Goal: Task Accomplishment & Management: Use online tool/utility

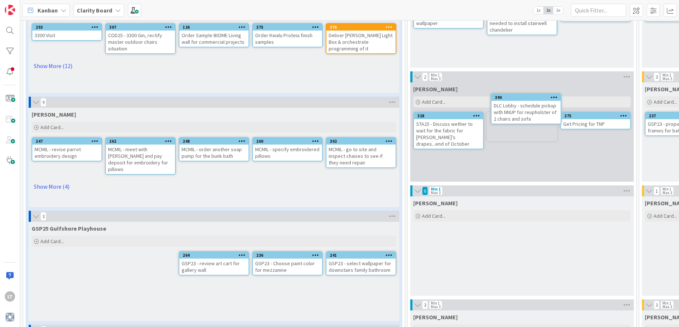
scroll to position [98, 0]
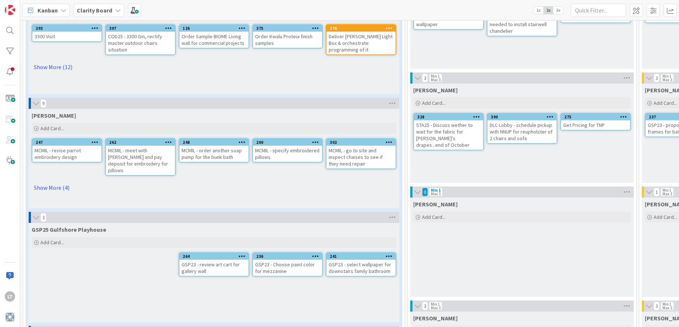
drag, startPoint x: 342, startPoint y: 200, endPoint x: 360, endPoint y: 198, distance: 18.9
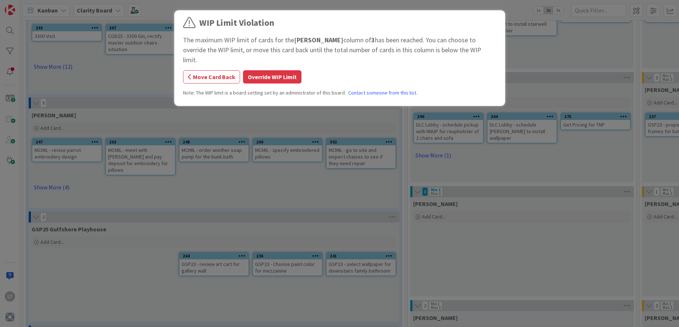
scroll to position [97, 0]
click at [276, 70] on button "Override WIP Limit" at bounding box center [272, 76] width 58 height 13
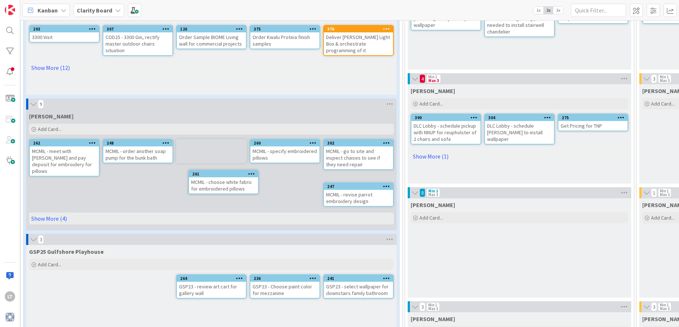
scroll to position [97, 2]
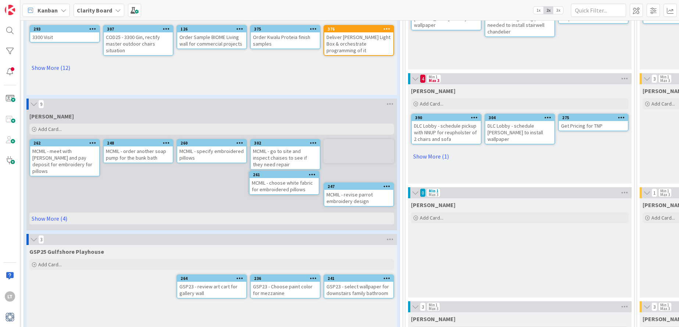
drag, startPoint x: 494, startPoint y: 118, endPoint x: 473, endPoint y: 122, distance: 21.0
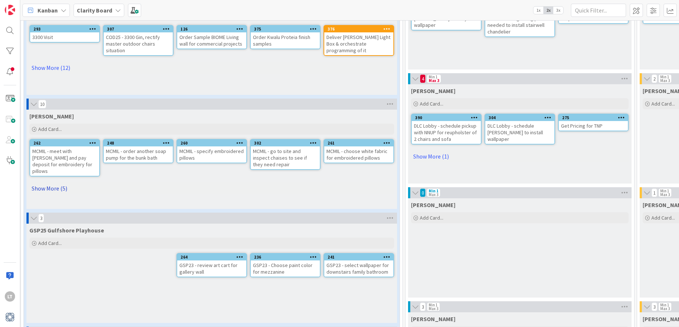
click at [54, 182] on link "Show More (5)" at bounding box center [211, 188] width 364 height 12
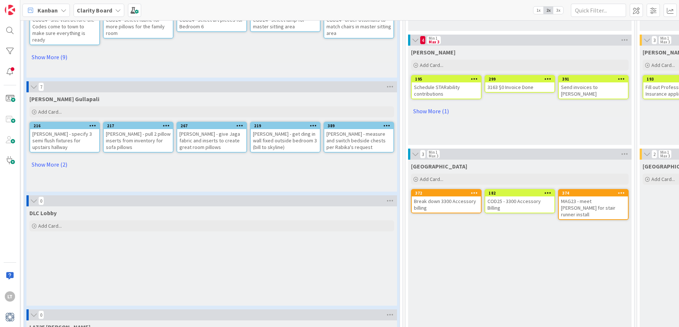
scroll to position [672, 2]
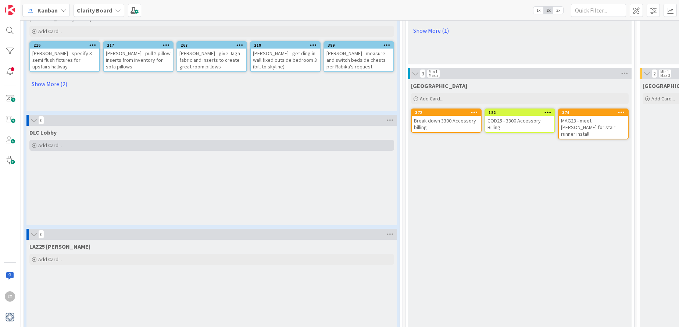
click at [92, 140] on div "Add Card..." at bounding box center [211, 145] width 364 height 11
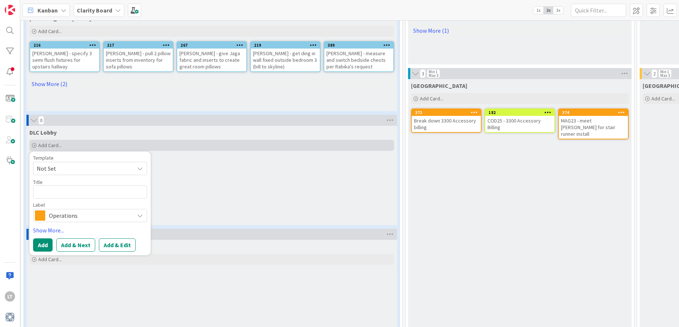
type textarea "x"
type textarea "D"
type textarea "x"
type textarea "DL"
type textarea "x"
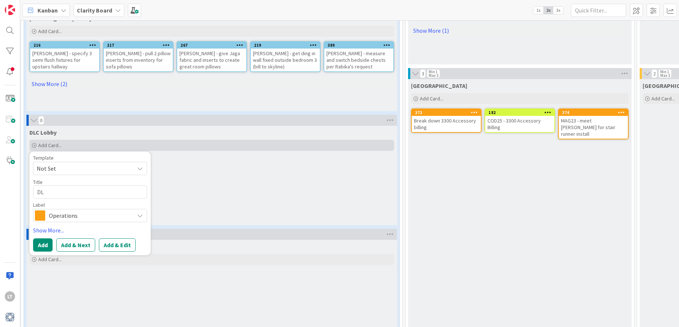
type textarea "DLC"
type textarea "x"
type textarea "DLC"
type textarea "x"
type textarea "DLC L"
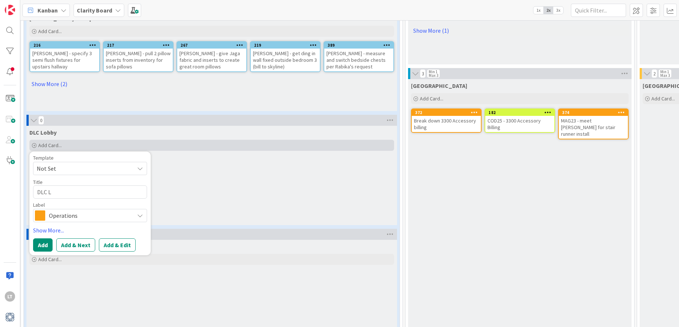
type textarea "x"
type textarea "DLC Lo"
type textarea "x"
type textarea "DLC Lob"
type textarea "x"
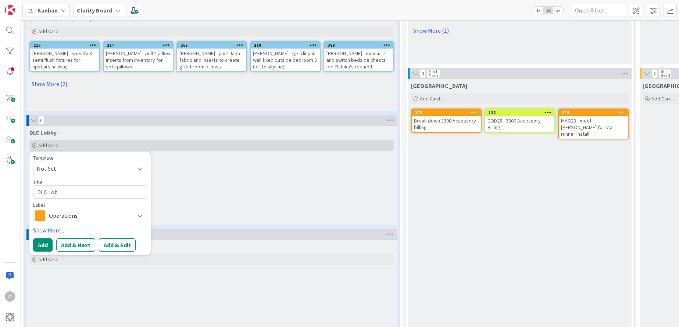
type textarea "DLC [PERSON_NAME]"
type textarea "x"
type textarea "DLC Lobby"
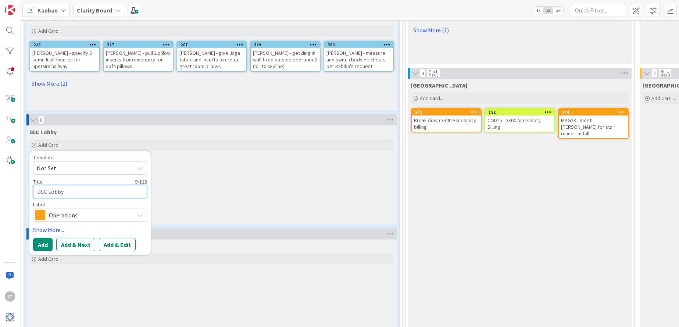
click at [97, 185] on textarea "DLC Lobby" at bounding box center [90, 191] width 114 height 13
type textarea "x"
type textarea "DLC Lobby"
type textarea "x"
type textarea "DLC Lobby -"
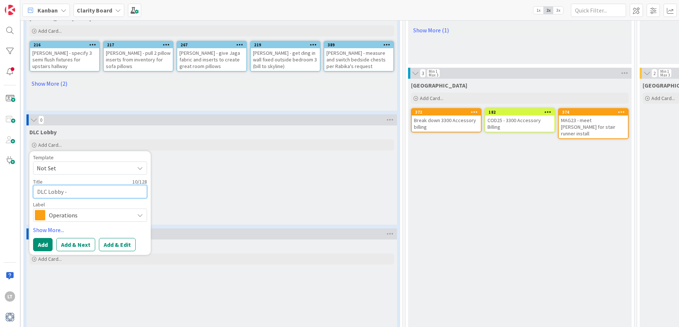
type textarea "x"
type textarea "DLC Lobby -"
type textarea "x"
type textarea "DLC Lobby - G"
type textarea "x"
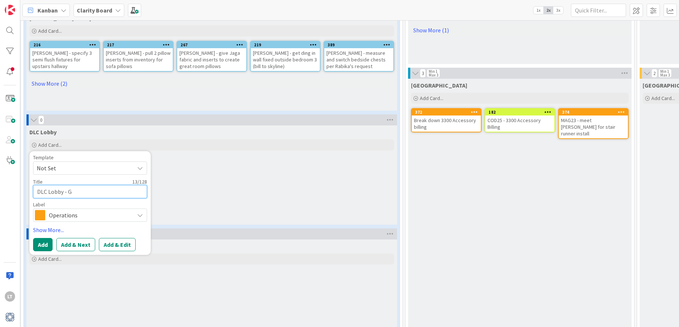
type textarea "DLC Lobby - Go"
type textarea "x"
type textarea "DLC Lobby - Go"
type textarea "x"
type textarea "DLC Lobby - Go t"
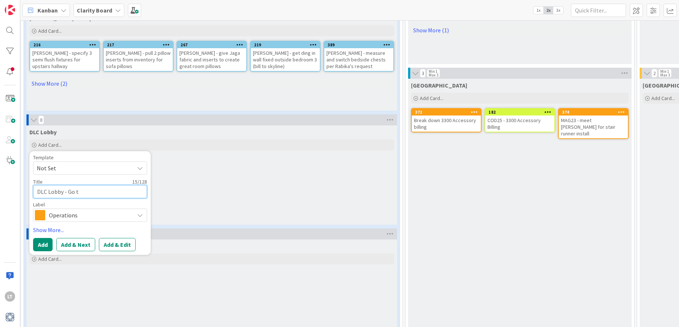
type textarea "x"
type textarea "DLC Lobby - Go to"
type textarea "x"
type textarea "DLC Lobby - Go to"
type textarea "x"
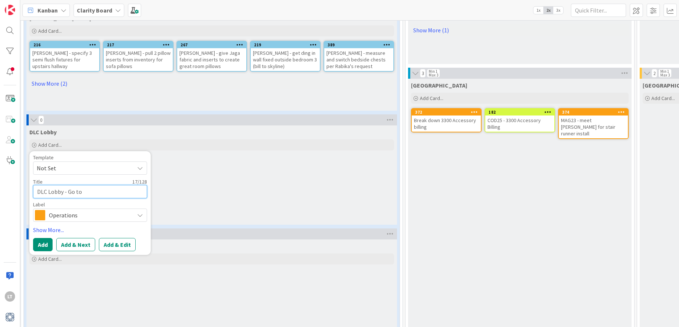
type textarea "DLC Lobby - Go to i"
type textarea "x"
type textarea "DLC Lobby - Go to in"
type textarea "x"
type textarea "DLC Lobby - Go to inv"
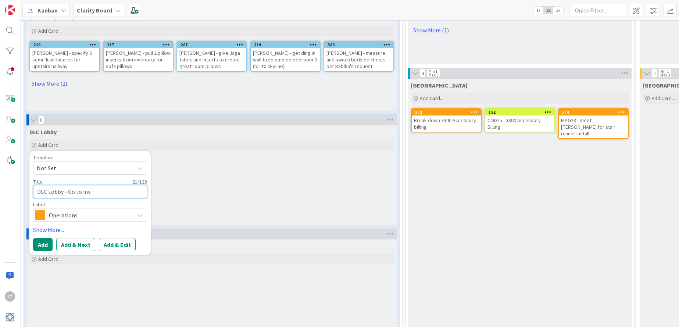
type textarea "x"
type textarea "DLC Lobby - Go to inve"
type textarea "x"
type textarea "DLC Lobby - Go to inven"
type textarea "x"
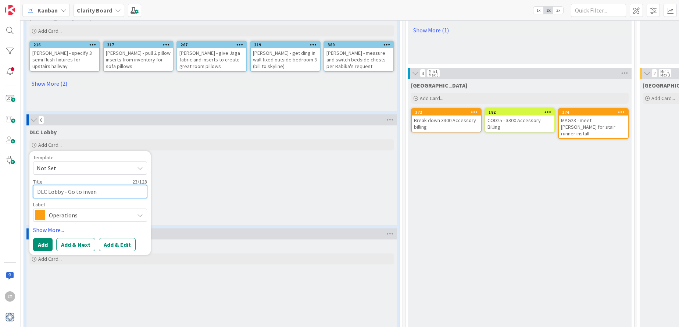
type textarea "DLC Lobby - Go to invent"
type textarea "x"
type textarea "DLC Lobby - Go to invento"
type textarea "x"
type textarea "DLC Lobby - Go to inventor"
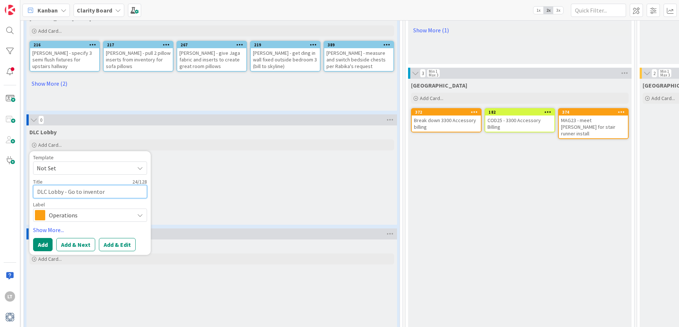
type textarea "x"
type textarea "DLC Lobby - Go to inventory"
type textarea "x"
type textarea "DLC Lobby - Go to inventory"
type textarea "x"
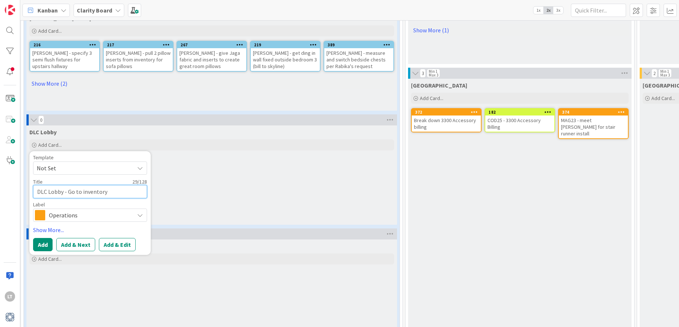
type textarea "DLC Lobby - Go to inventory a"
type textarea "x"
type textarea "DLC Lobby - Go to inventory an"
type textarea "x"
type textarea "DLC Lobby - Go to inventory and"
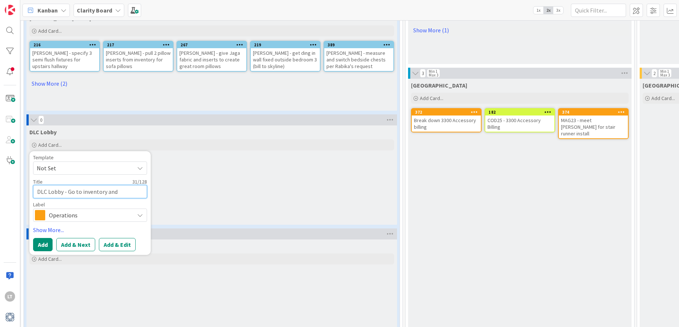
type textarea "x"
type textarea "DLC Lobby - Go to inventory and"
type textarea "x"
type textarea "DLC Lobby - Go to inventory and s"
type textarea "x"
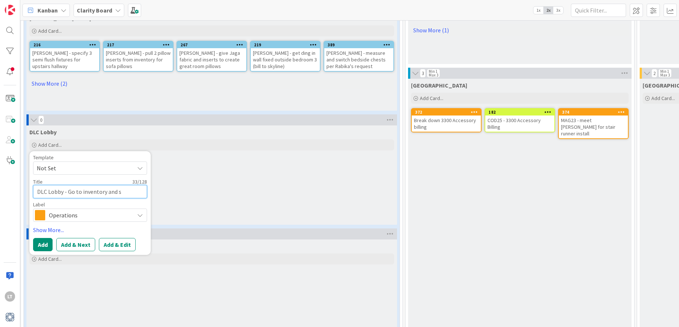
type textarea "DLC Lobby - Go to inventory and se"
type textarea "x"
type textarea "DLC Lobby - Go to inventory and see"
type textarea "x"
type textarea "DLC Lobby - Go to inventory and see"
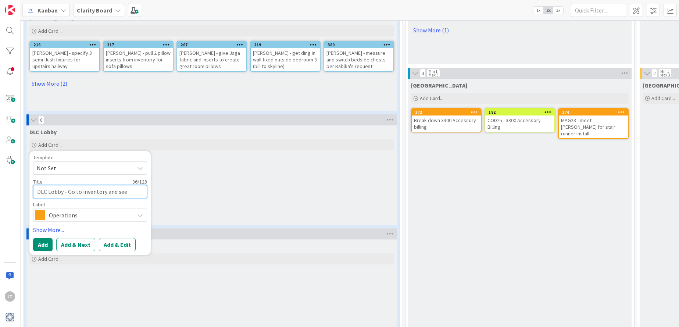
type textarea "x"
type textarea "DLC Lobby - Go to inventory and see i"
type textarea "x"
type textarea "DLC Lobby - Go to inventory and see if"
type textarea "x"
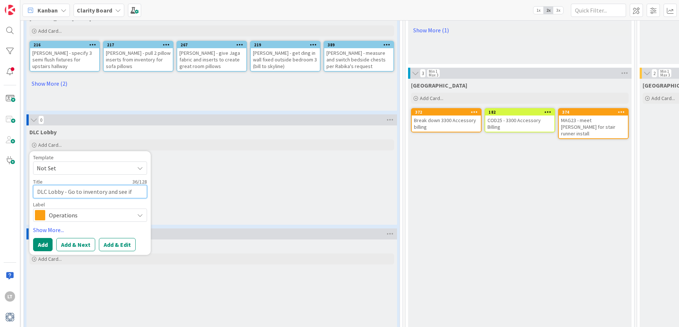
type textarea "DLC Lobby - Go to inventory and see if"
type textarea "x"
type textarea "DLC Lobby - Go to inventory and see if w"
type textarea "x"
type textarea "DLC Lobby - Go to inventory and see if we"
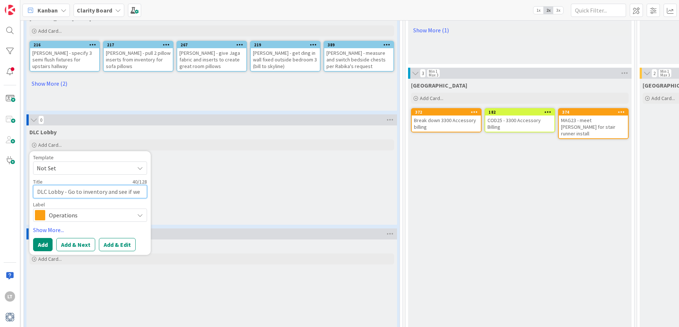
type textarea "x"
type textarea "DLC Lobby - Go to inventory and see if we"
type textarea "x"
type textarea "DLC Lobby - Go to inventory and see if we h"
type textarea "x"
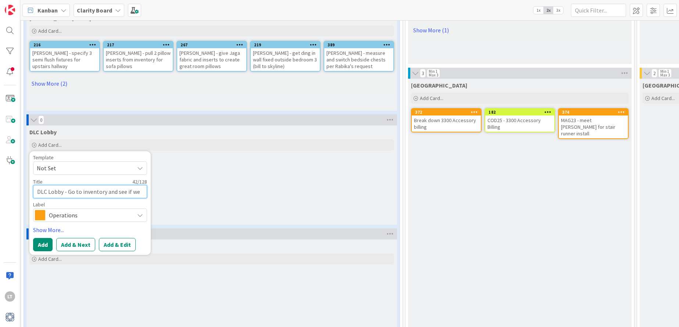
type textarea "DLC Lobby - Go to inventory and see if we ha"
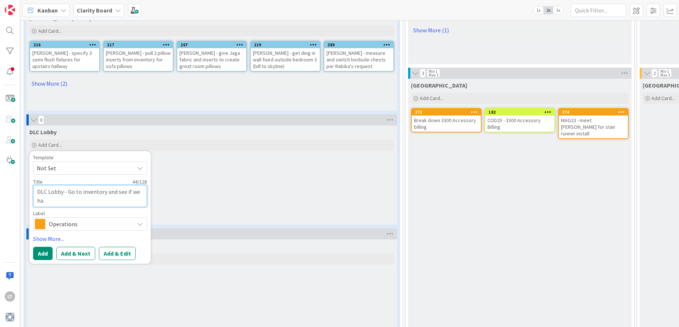
type textarea "x"
type textarea "DLC Lobby - Go to inventory and see if we hav"
type textarea "x"
type textarea "DLC Lobby - Go to inventory and see if we have"
type textarea "x"
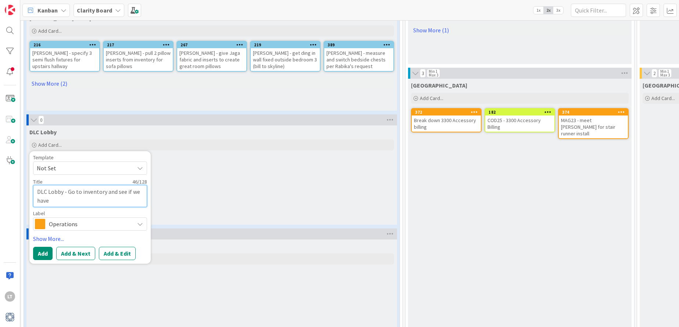
type textarea "DLC Lobby - Go to inventory and see if we have"
type textarea "x"
type textarea "DLC Lobby - Go to inventory and see if we have 1"
type textarea "x"
type textarea "DLC Lobby - Go to inventory and see if we have 12"
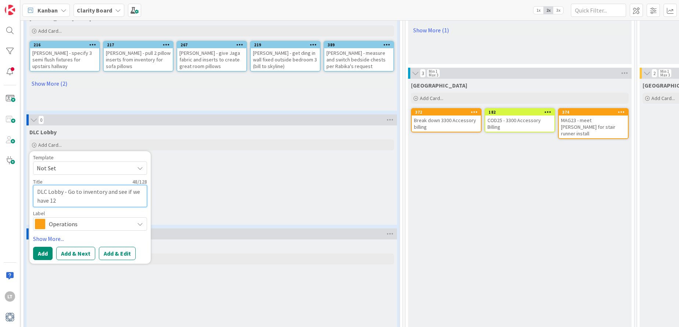
type textarea "x"
type textarea "DLC Lobby - Go to inventory and see if we have 12"
type textarea "x"
type textarea "DLC Lobby - Go to inventory and see if we have 12 y"
type textarea "x"
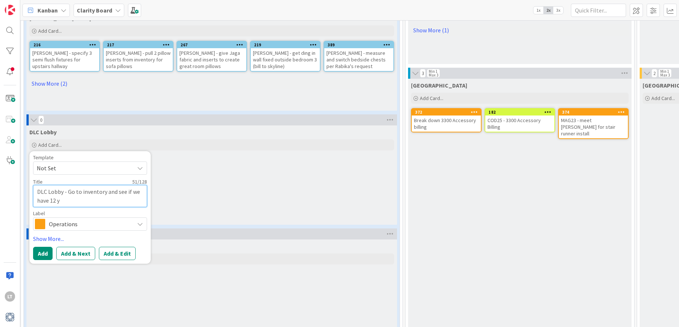
type textarea "DLC Lobby - Go to inventory and see if we have 12 ya"
type textarea "x"
type textarea "DLC Lobby - Go to inventory and see if we have 12 yar"
type textarea "x"
type textarea "DLC Lobby - Go to inventory and see if we have 12 yard"
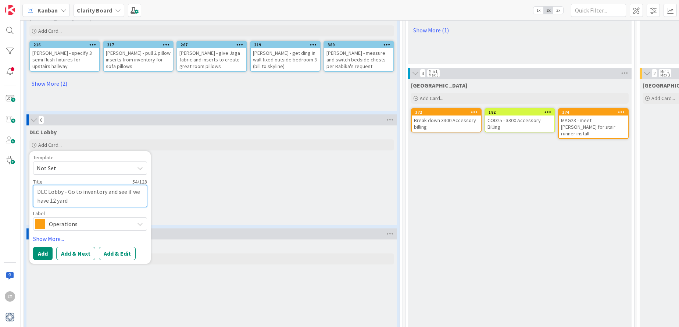
type textarea "x"
type textarea "DLC Lobby - Go to inventory and see if we have 12 yards"
type textarea "x"
type textarea "DLC Lobby - Go to inventory and see if we have 12 yards"
type textarea "x"
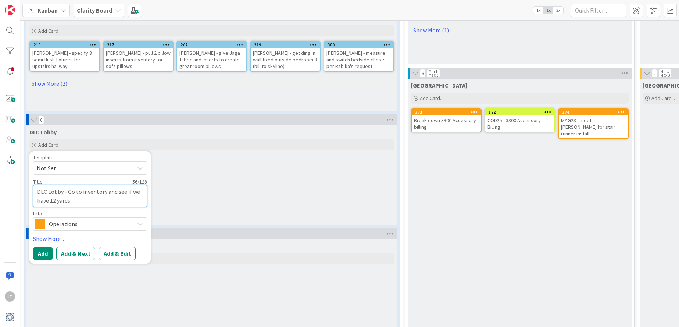
type textarea "DLC Lobby - Go to inventory and see if we have 12 yards o"
type textarea "x"
type textarea "DLC Lobby - Go to inventory and see if we have 12 yards of"
type textarea "x"
type textarea "DLC Lobby - Go to inventory and see if we have 12 yards of"
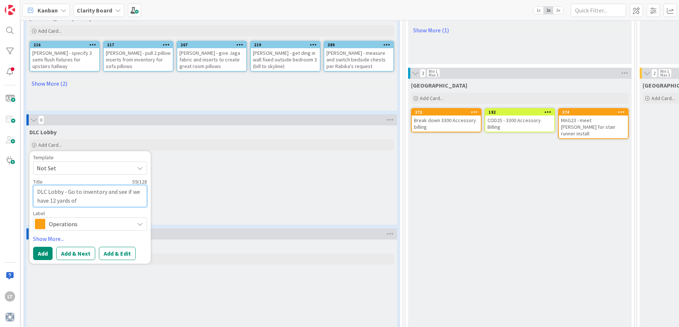
type textarea "x"
type textarea "DLC Lobby - Go to inventory and see if we have 12 yards of F"
type textarea "x"
type textarea "DLC Lobby - Go to inventory and see if we have 12 yards of Fu"
type textarea "x"
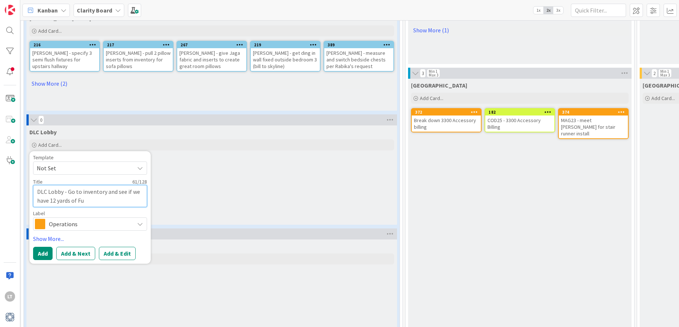
type textarea "DLC Lobby - Go to inventory and see if we have 12 yards of Fuj"
type textarea "x"
type textarea "DLC Lobby - Go to inventory and see if we have 12 yards of Fuji"
type textarea "x"
type textarea "DLC Lobby - Go to inventory and see if we have 12 yards of Fuji"
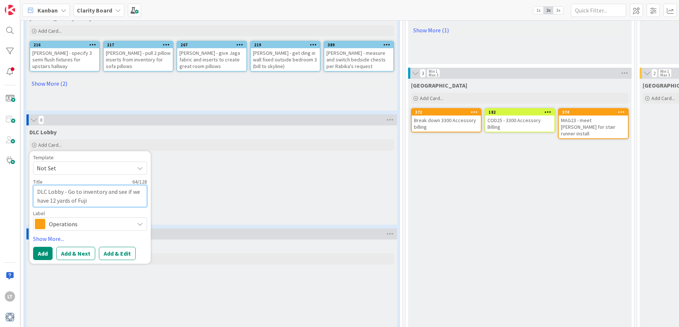
type textarea "x"
type textarea "DLC Lobby - Go to inventory and see if we have 12 yards of [PERSON_NAME]"
type textarea "x"
type textarea "DLC Lobby - Go to inventory and see if we have 12 yards of Fuji We"
type textarea "x"
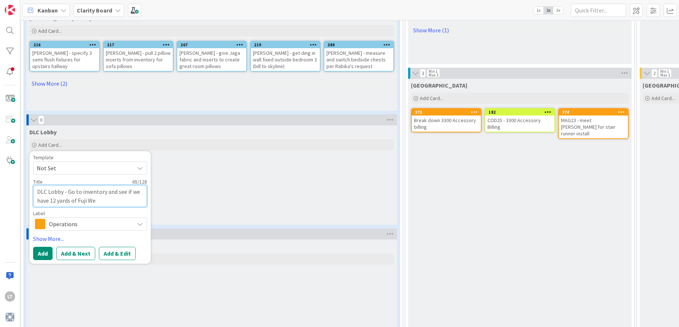
type textarea "DLC Lobby - Go to inventory and see if we have 12 yards of Fuji Wea"
type textarea "x"
type textarea "DLC Lobby - Go to inventory and see if we have 12 yards of [PERSON_NAME]"
type textarea "x"
type textarea "DLC Lobby - Go to inventory and see if we have 12 yards of [PERSON_NAME]"
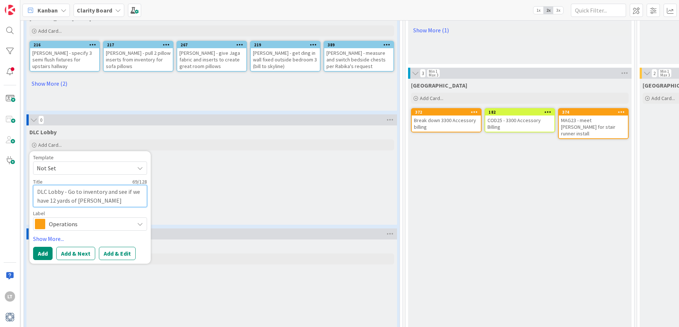
type textarea "x"
type textarea "DLC Lobby - Go to inventory and see if we have 12 yards of [PERSON_NAME]:"
type textarea "x"
type textarea "DLC Lobby - Go to inventory and see if we have 12 yards of [PERSON_NAME]:"
type textarea "x"
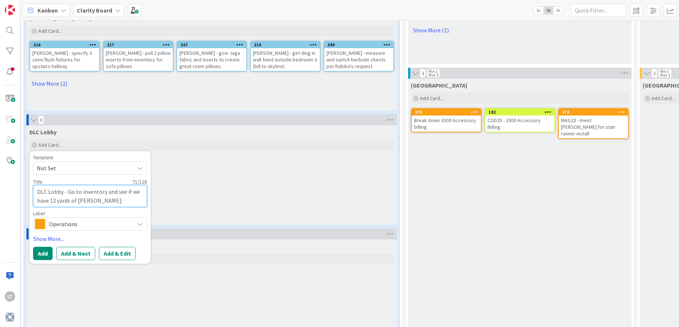
type textarea "DLC Lobby - Go to inventory and see if we have 12 yards of [PERSON_NAME]: M"
type textarea "x"
type textarea "DLC Lobby - Go to inventory and see if we have 12 yards of [PERSON_NAME]: Mo"
type textarea "x"
type textarea "DLC Lobby - Go to inventory and see if we have 12 yards of Fuji Weave: Mou"
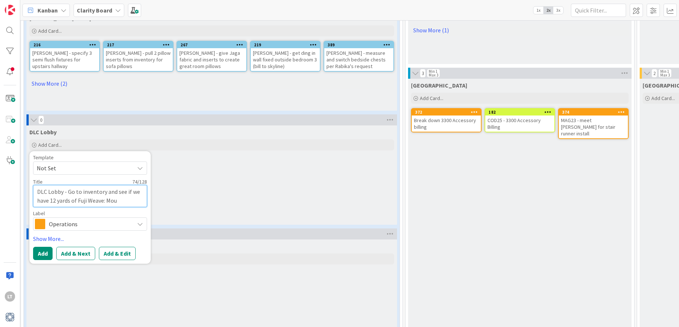
type textarea "x"
type textarea "DLC Lobby - Go to inventory and see if we have 12 yards of [PERSON_NAME]: [PERS…"
type textarea "x"
type textarea "DLC Lobby - Go to inventory and see if we have 12 yards of Fuji Weave: Mount"
type textarea "x"
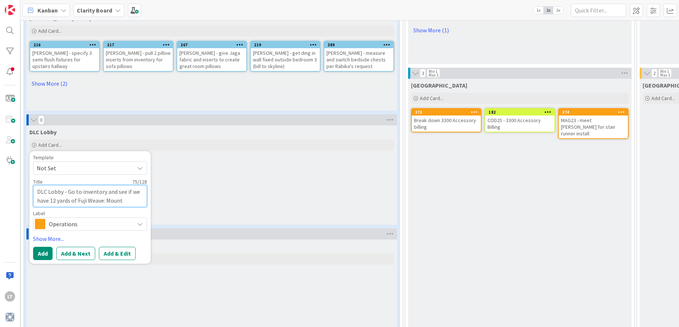
type textarea "DLC Lobby - Go to inventory and see if we have 12 yards of Fuji Weave: Mounti"
type textarea "x"
type textarea "DLC Lobby - Go to inventory and see if we have 12 yards of Fuji Weave: Mountin"
type textarea "x"
type textarea "DLC Lobby - Go to inventory and see if we have 12 yards of Fuji Weave: Mountina"
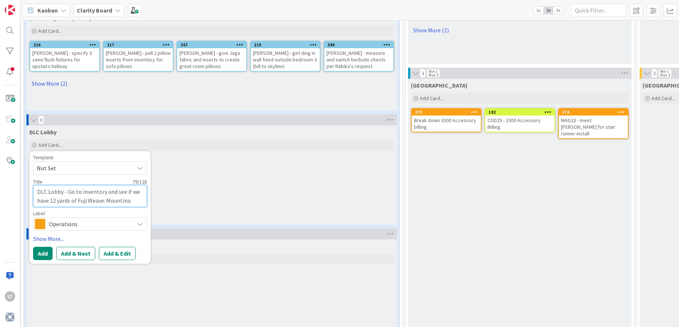
type textarea "x"
type textarea "DLC Lobby - Go to inventory and see if we have 12 yards of Fuji Weave: Mountin"
type textarea "x"
type textarea "DLC Lobby - Go to inventory and see if we have 12 yards of Fuji Weave: Mounti"
type textarea "x"
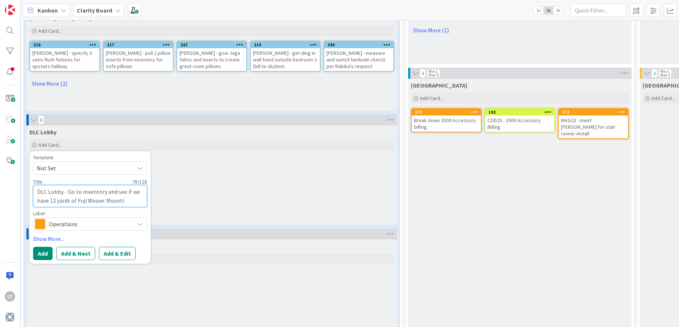
type textarea "DLC Lobby - Go to inventory and see if we have 12 yards of Fuji Weave: Mount"
type textarea "x"
type textarea "DLC Lobby - Go to inventory and see if we have 12 yards of Fuji Weave: Mounta"
type textarea "x"
type textarea "DLC Lobby - Go to inventory and see if we have 12 yards of Fuji Weave: Mountai"
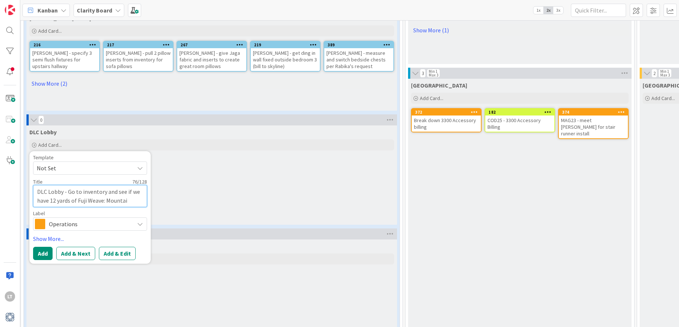
type textarea "x"
type textarea "DLC Lobby - Go to inventory and see if we have 12 yards of Fuji Weave: Mountain"
type textarea "x"
type textarea "DLC Lobby - Go to inventory and see if we have 12 yards of Fuji Weave: Mountain"
type textarea "x"
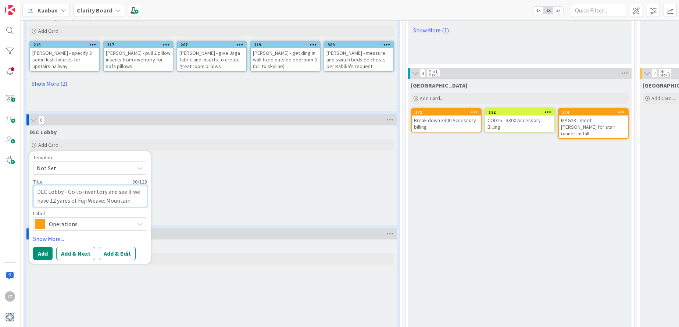
type textarea "DLC Lobby - Go to inventory and see if we have 12 yards of Fuji Weave: Mountain…"
type textarea "x"
type textarea "DLC Lobby - Go to inventory and see if we have 12 yards of Fuji Weave: Mountain…"
type textarea "x"
type textarea "DLC Lobby - Go to inventory and see if we have 12 yards of Fuji Weave: Mountain…"
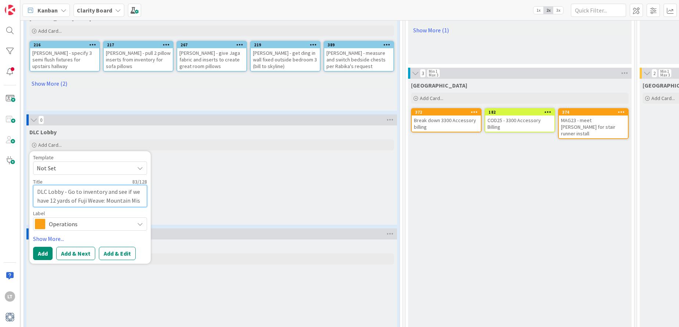
type textarea "x"
type textarea "DLC Lobby - Go to inventory and see if we have 12 yards of Fuji Weave: Mountain…"
type textarea "x"
type textarea "DLC Lobby - Go to inventory and see if we have 12 yards of Fuji Weave: Mountain…"
type textarea "x"
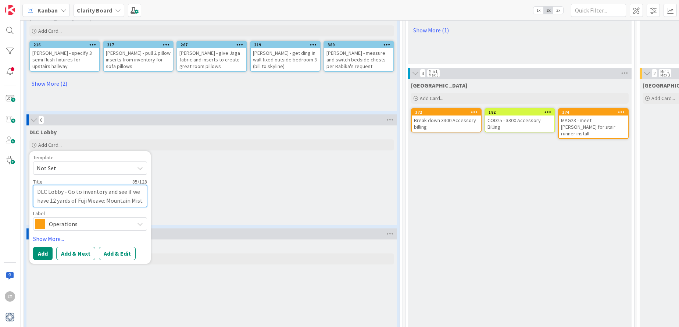
type textarea "DLC Lobby - Go to inventory and see if we have 12 yards of Fuji Weave: Mountain…"
type textarea "x"
type textarea "DLC Lobby - Go to inventory and see if we have 12 yards of Fuji Weave: Mountain…"
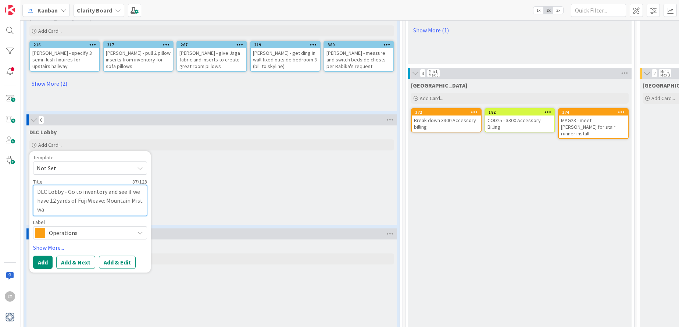
type textarea "x"
type textarea "DLC Lobby - Go to inventory and see if we have 12 yards of Fuji Weave: Mountain…"
type textarea "x"
type textarea "DLC Lobby - Go to inventory and see if we have 12 yards of Fuji Weave: Mountain…"
type textarea "x"
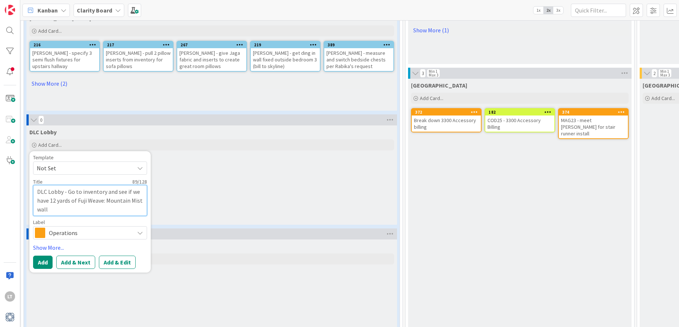
type textarea "DLC Lobby - Go to inventory and see if we have 12 yards of Fuji Weave: Mountain…"
type textarea "x"
type textarea "DLC Lobby - Go to inventory and see if we have 12 yards of Fuji Weave: Mountain…"
type textarea "x"
type textarea "DLC Lobby - Go to inventory and see if we have 12 yards of Fuji Weave: Mountain…"
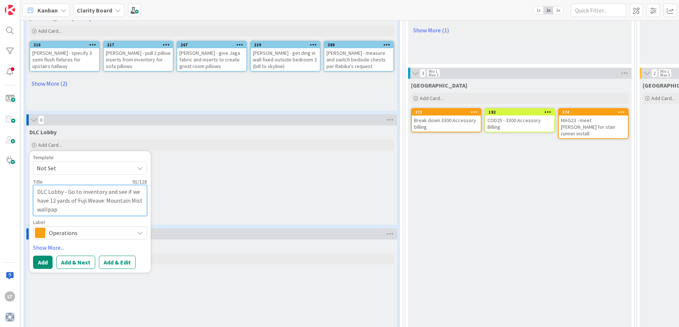
type textarea "x"
type textarea "DLC Lobby - Go to inventory and see if we have 12 yards of Fuji Weave: Mountain…"
type textarea "x"
type textarea "DLC Lobby - Go to inventory and see if we have 12 yards of Fuji Weave: Mountain…"
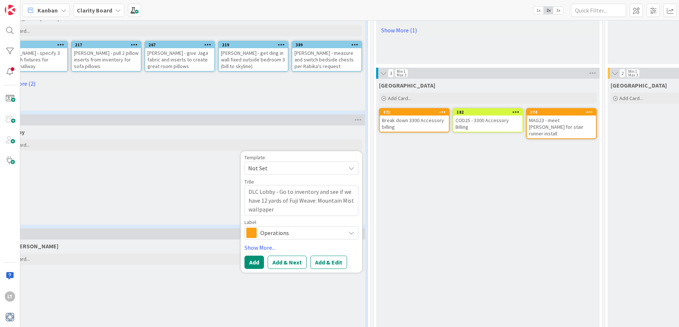
click at [349, 230] on icon at bounding box center [351, 233] width 6 height 6
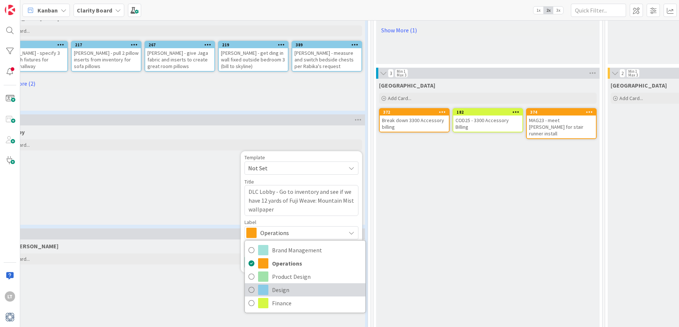
click at [255, 283] on link "Design" at bounding box center [305, 289] width 120 height 13
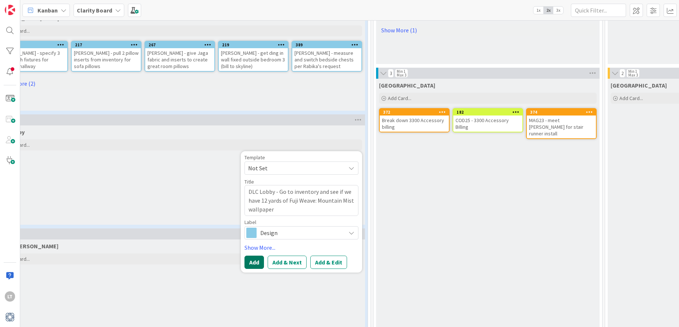
click at [258, 255] on button "Add" at bounding box center [253, 261] width 19 height 13
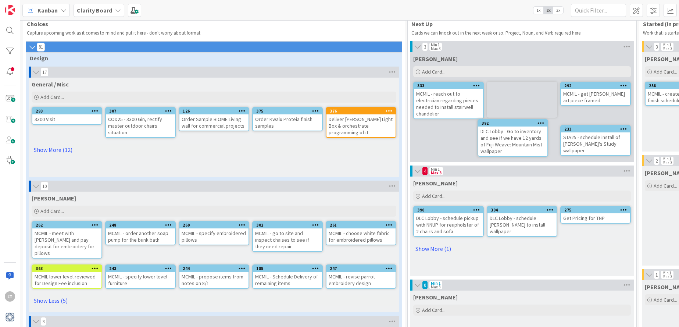
scroll to position [11, 0]
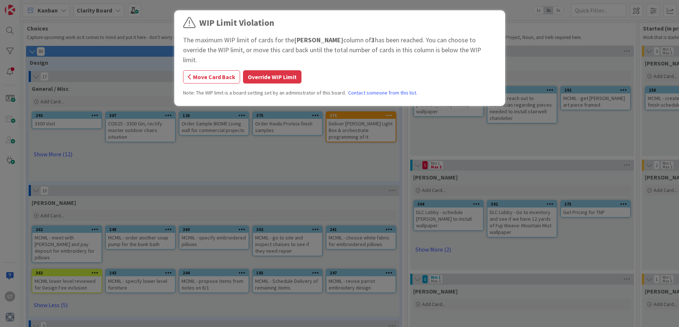
click at [271, 70] on button "Override WIP Limit" at bounding box center [272, 76] width 58 height 13
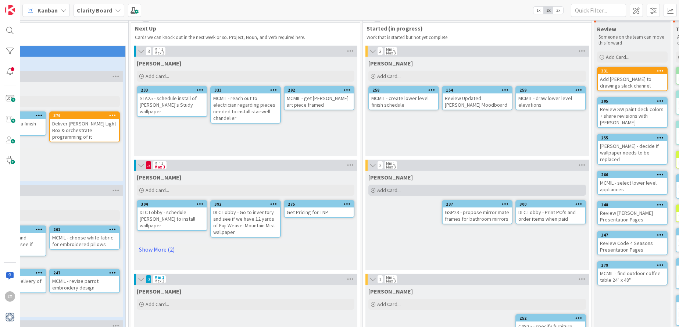
scroll to position [11, 277]
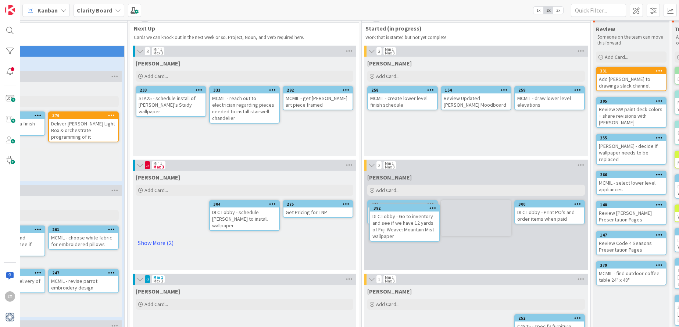
drag, startPoint x: 253, startPoint y: 203, endPoint x: 273, endPoint y: 204, distance: 19.9
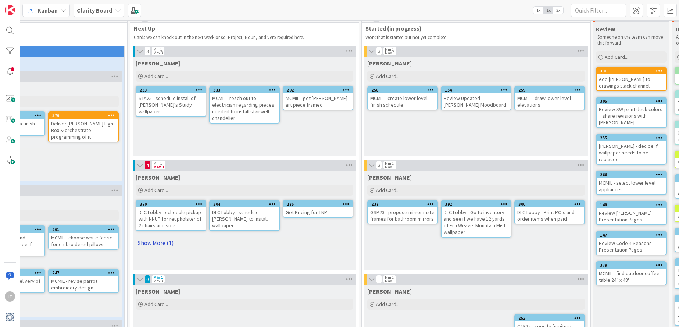
click at [154, 242] on link "Show More (1)" at bounding box center [244, 243] width 217 height 12
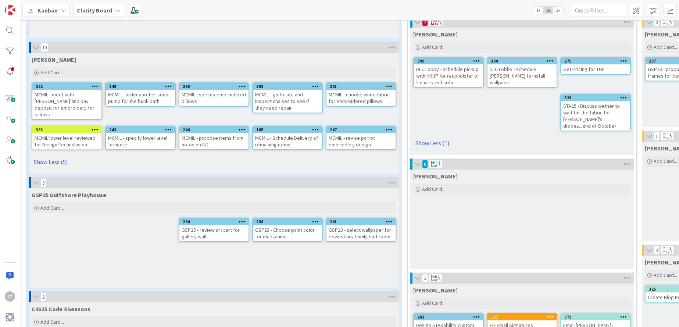
scroll to position [156, 0]
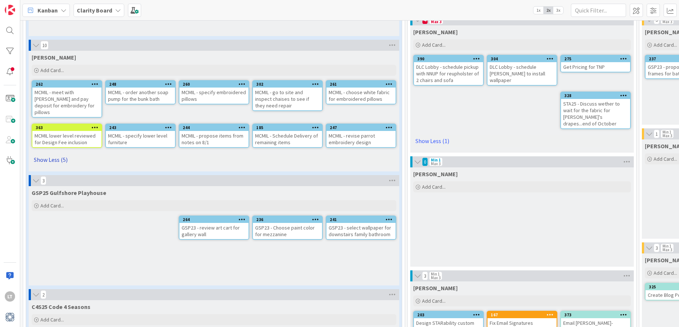
click at [55, 154] on link "Show Less (5)" at bounding box center [214, 160] width 364 height 12
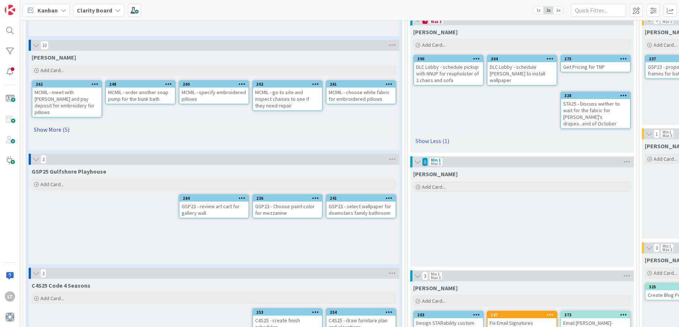
click at [52, 123] on link "Show More (5)" at bounding box center [214, 129] width 364 height 12
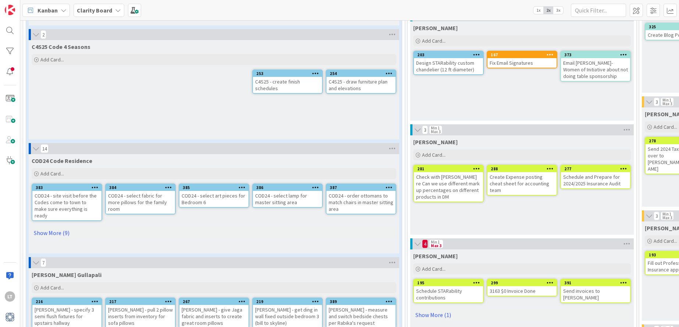
scroll to position [417, 0]
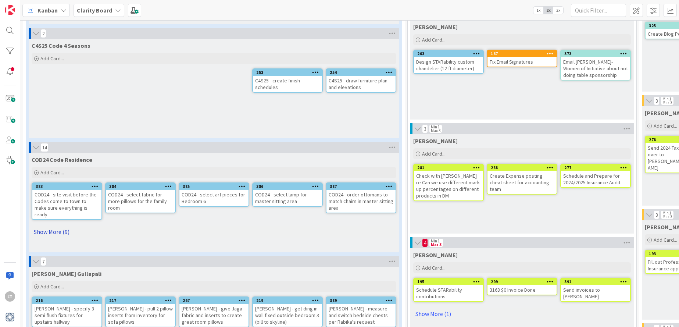
click at [39, 226] on link "Show More (9)" at bounding box center [214, 232] width 364 height 12
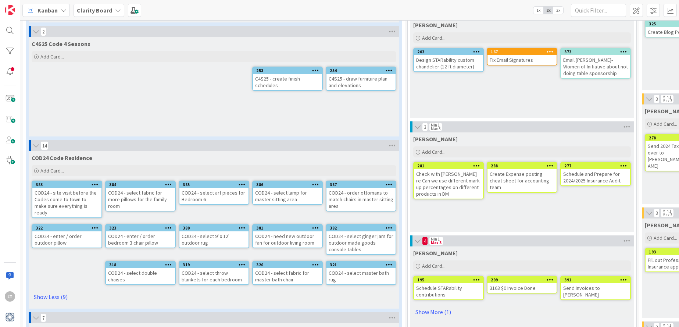
scroll to position [420, 0]
